Goal: Navigation & Orientation: Find specific page/section

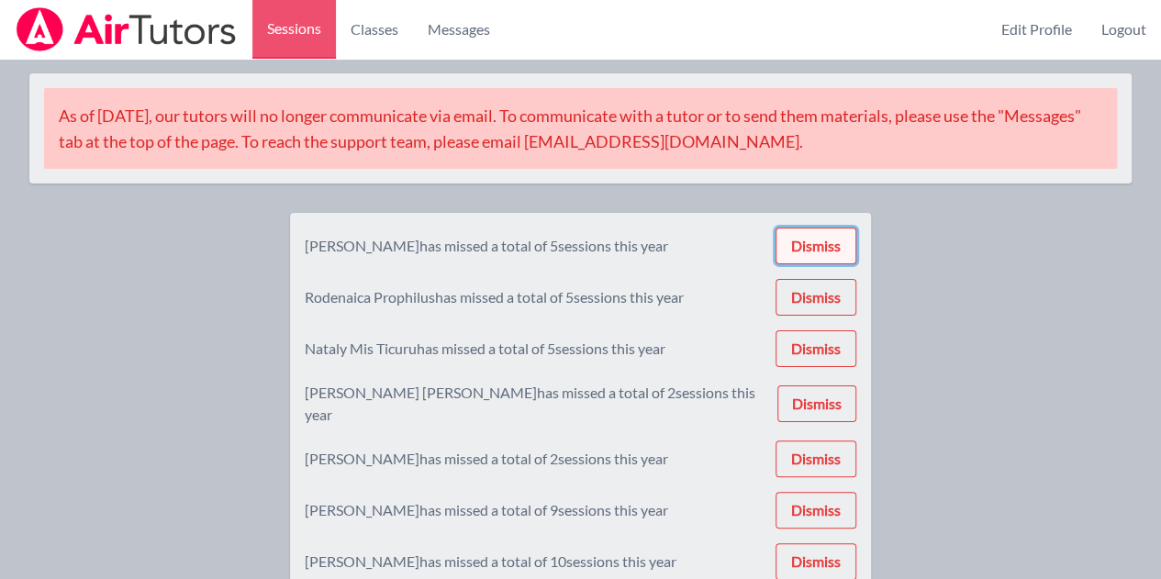
click at [837, 238] on button "Dismiss" at bounding box center [815, 246] width 81 height 37
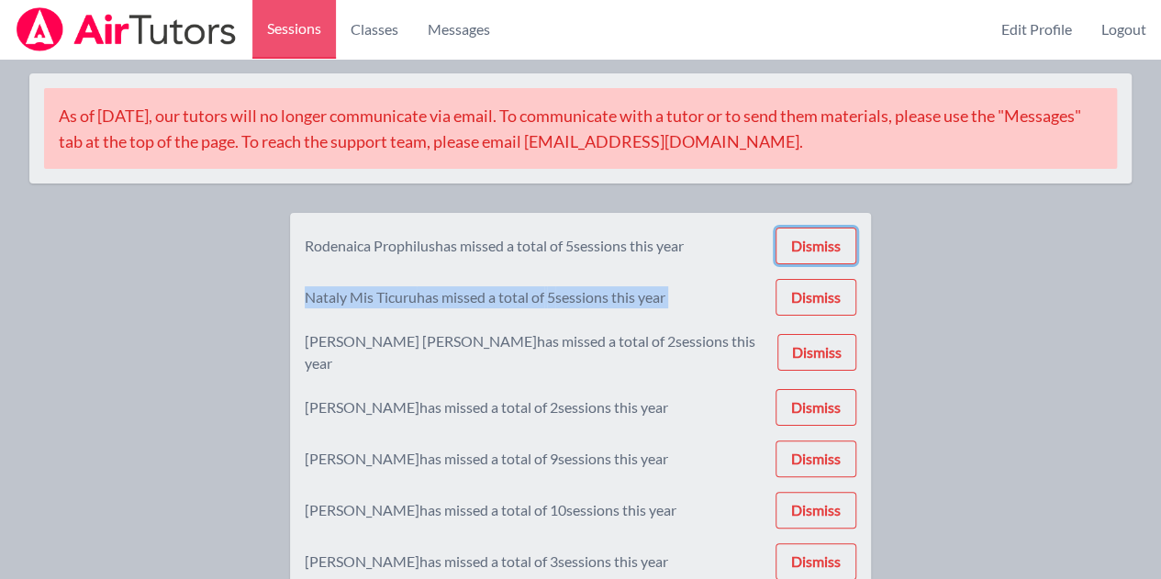
click at [837, 238] on button "Dismiss" at bounding box center [815, 246] width 81 height 37
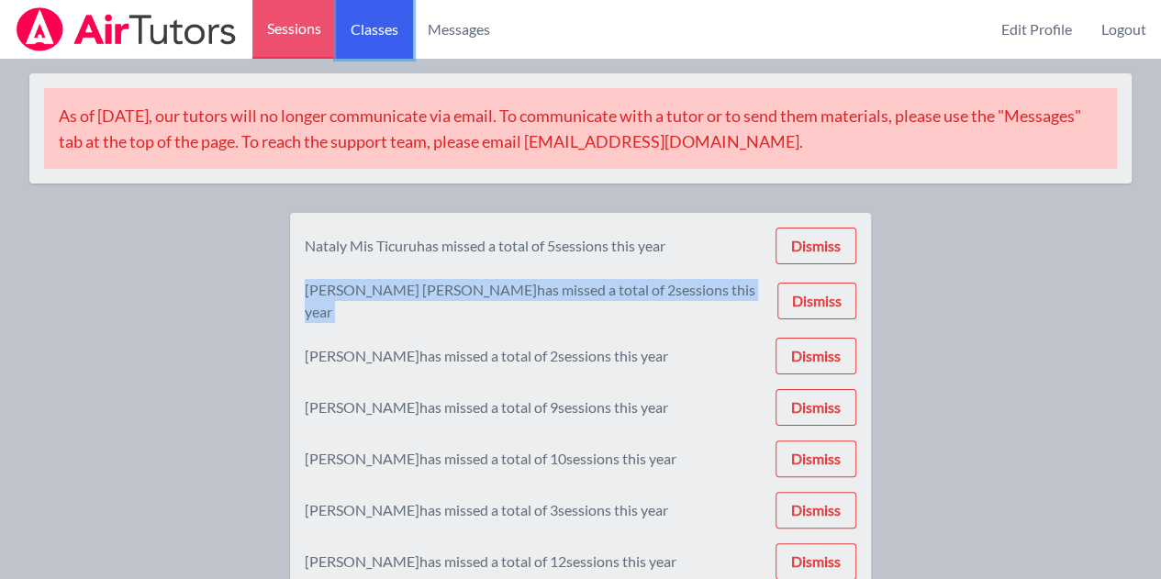
click at [371, 38] on link "Classes" at bounding box center [374, 29] width 77 height 59
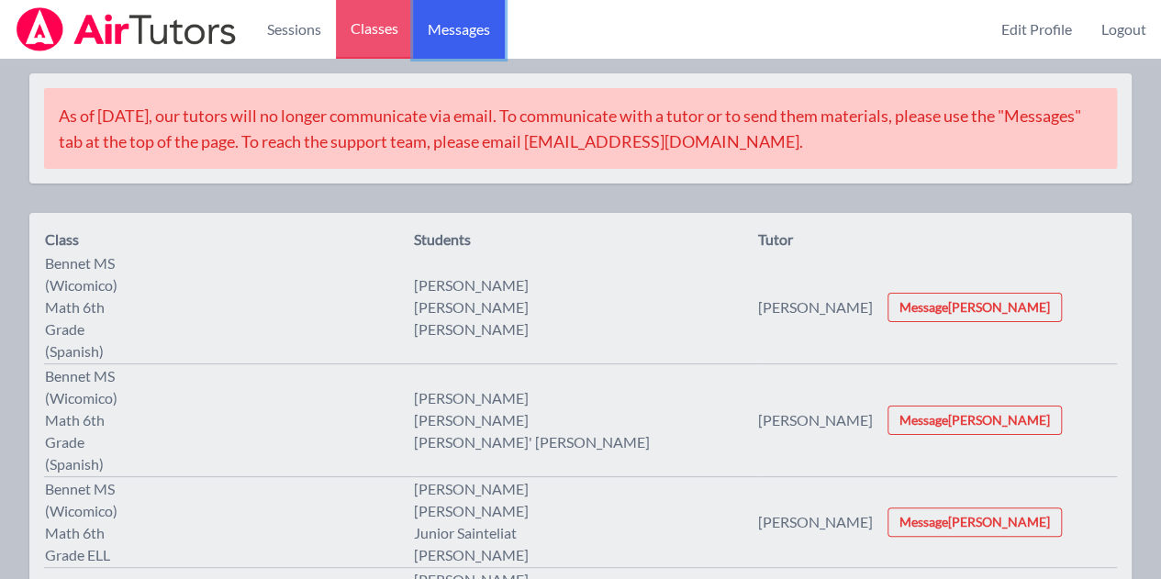
click at [467, 28] on span "Messages" at bounding box center [459, 29] width 62 height 22
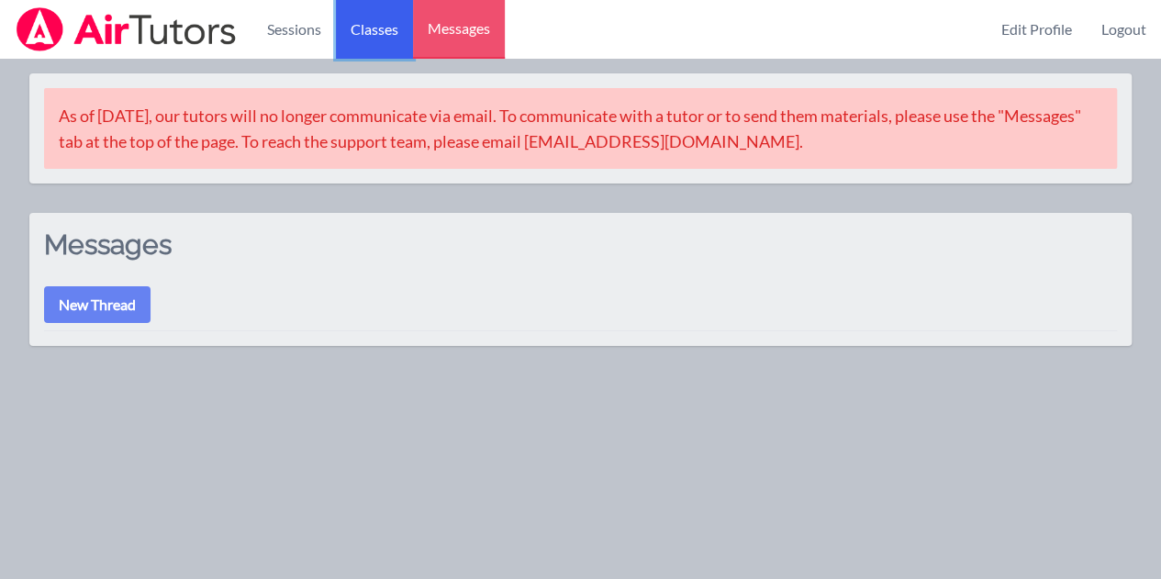
click at [380, 28] on link "Classes" at bounding box center [374, 29] width 77 height 59
